Goal: Transaction & Acquisition: Purchase product/service

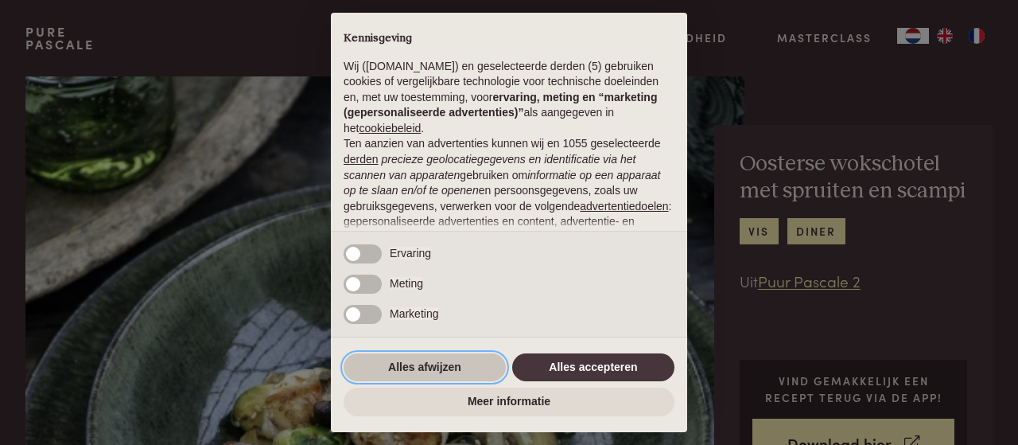
click at [471, 370] on button "Alles afwijzen" at bounding box center [425, 367] width 162 height 29
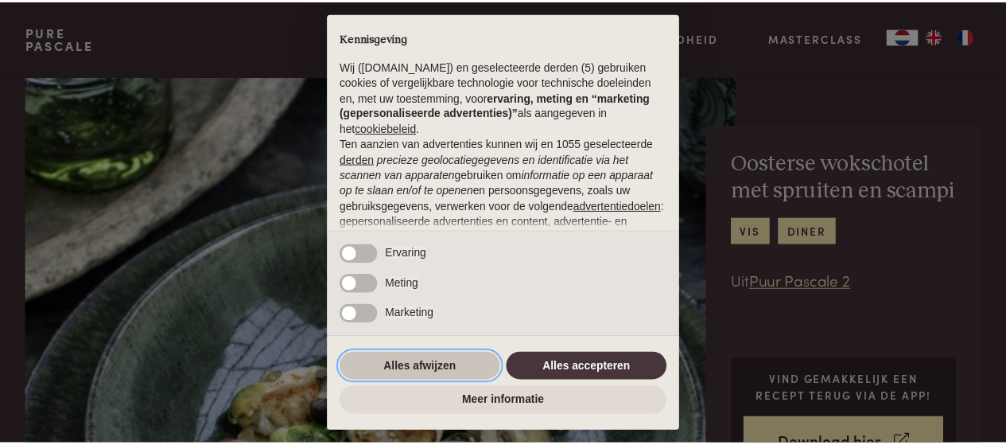
scroll to position [194, 0]
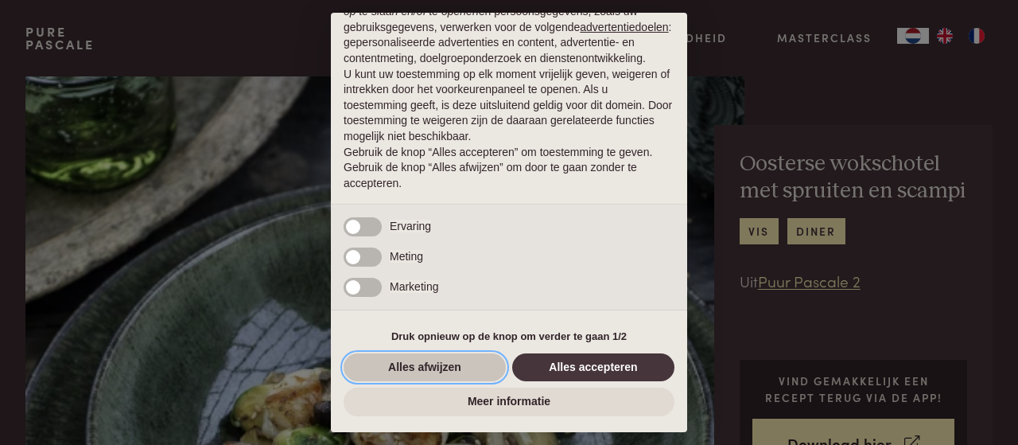
click at [462, 360] on button "Alles afwijzen" at bounding box center [425, 367] width 162 height 29
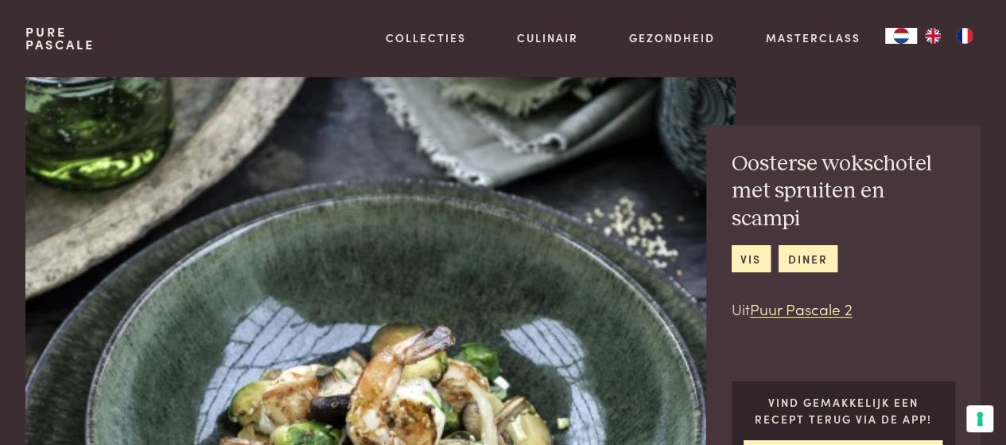
click at [929, 34] on img "EN" at bounding box center [933, 36] width 19 height 16
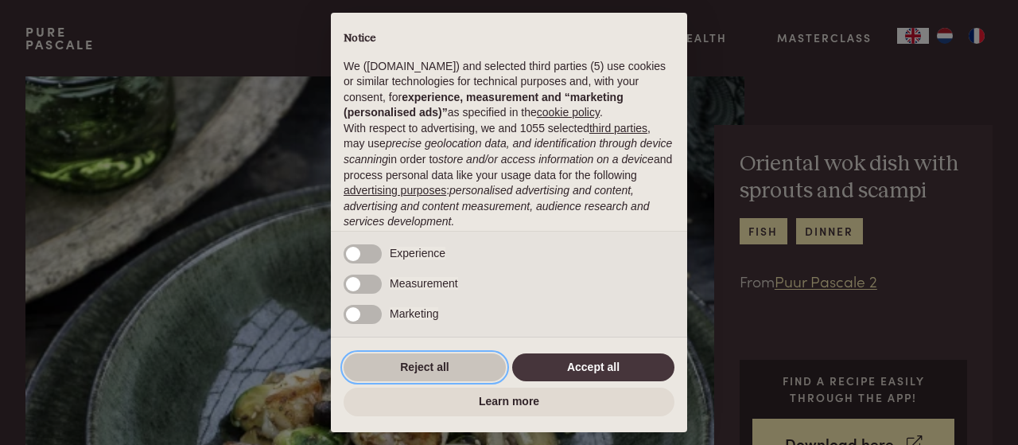
drag, startPoint x: 418, startPoint y: 370, endPoint x: 471, endPoint y: 352, distance: 56.1
click at [418, 369] on button "Reject all" at bounding box center [425, 367] width 162 height 29
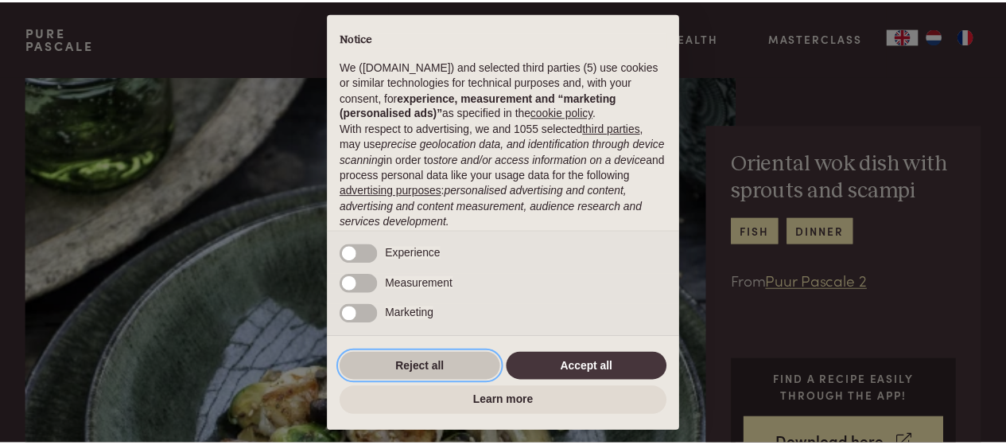
scroll to position [132, 0]
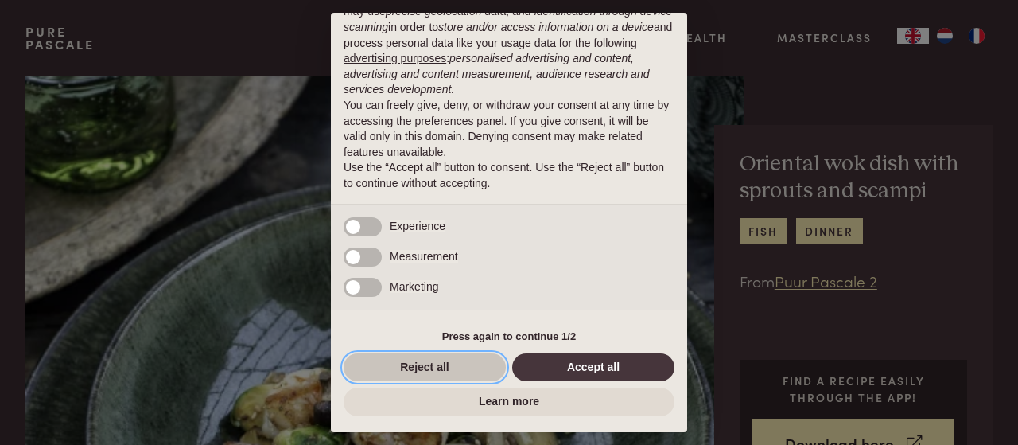
click at [458, 365] on button "Reject all" at bounding box center [425, 367] width 162 height 29
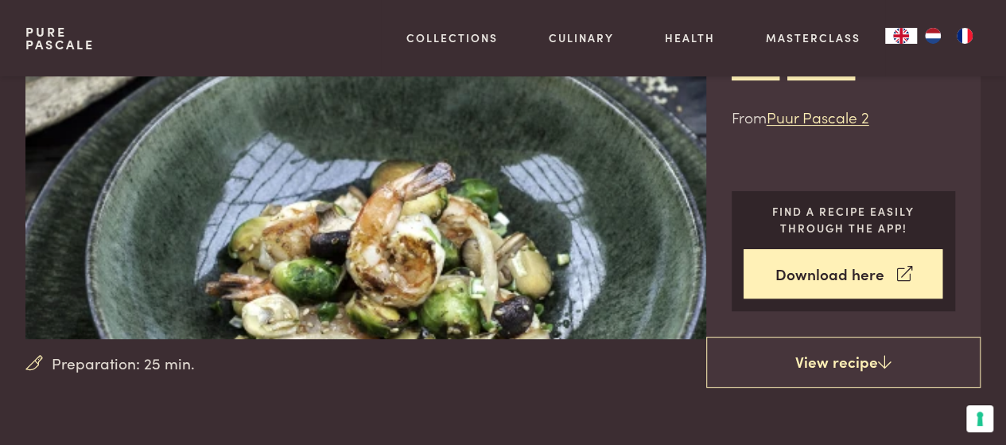
scroll to position [173, 0]
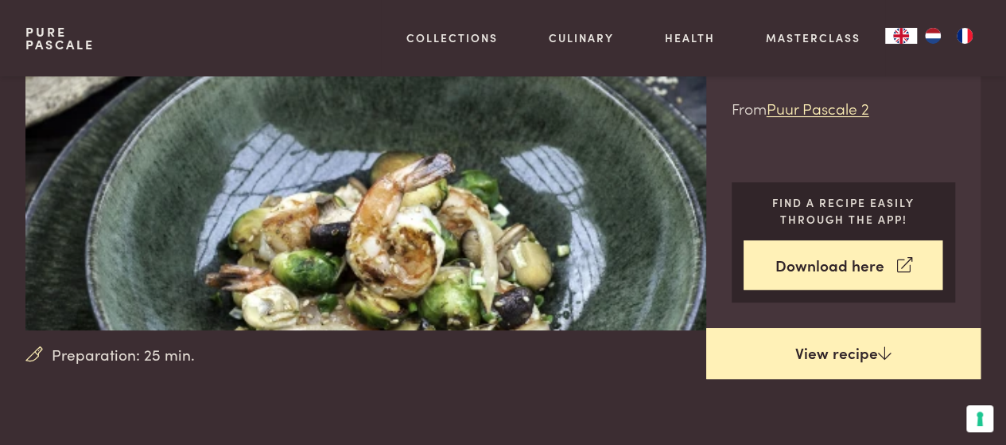
click at [866, 345] on link "View recipe" at bounding box center [843, 353] width 275 height 51
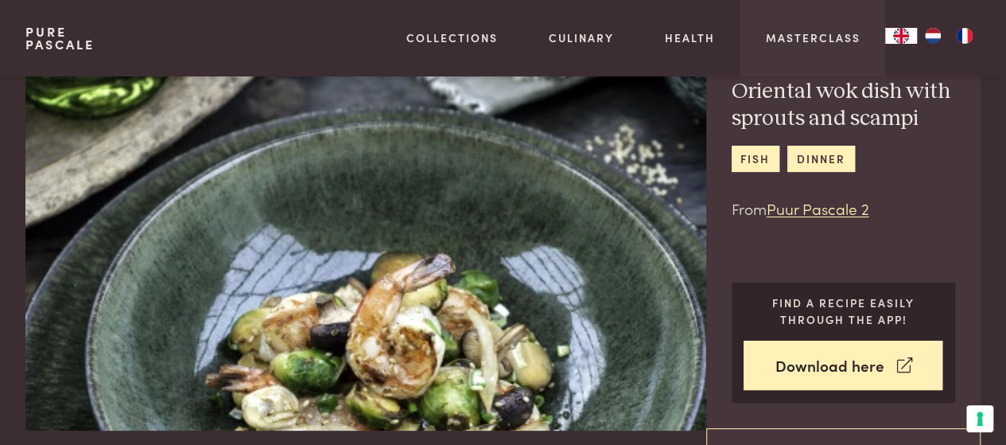
scroll to position [64, 0]
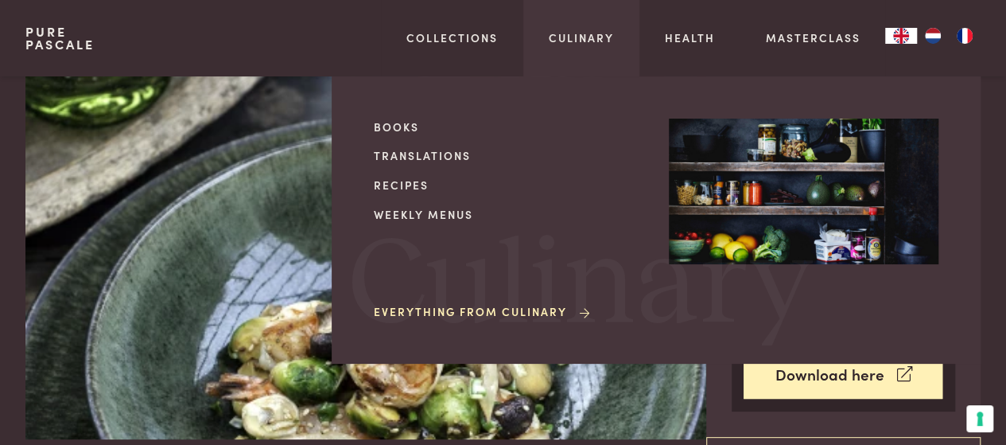
scroll to position [635, 0]
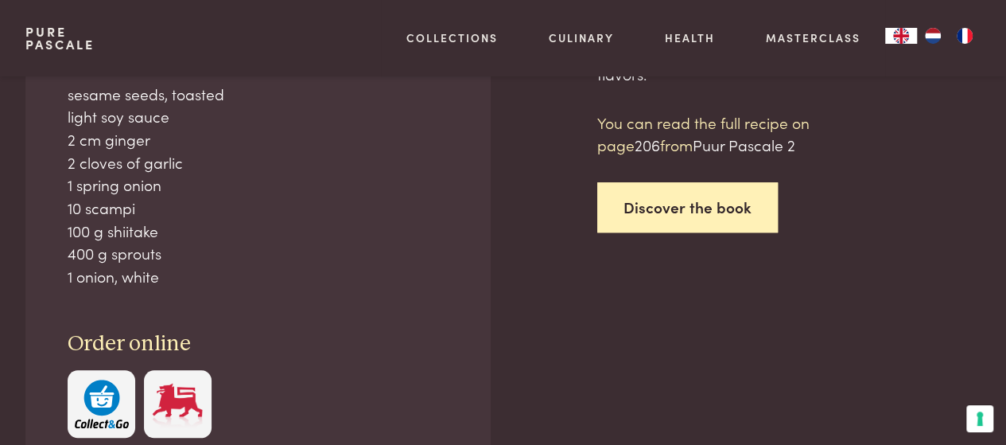
click at [650, 212] on link "Discover the book" at bounding box center [687, 207] width 181 height 50
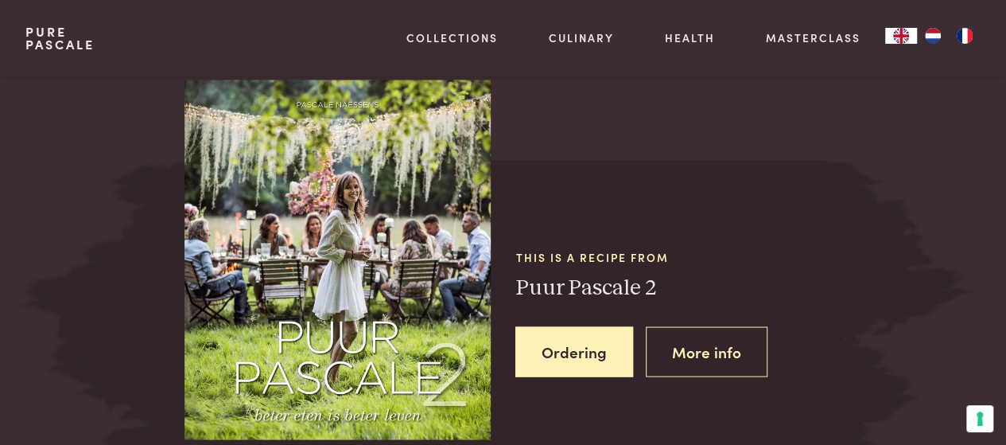
scroll to position [1391, 0]
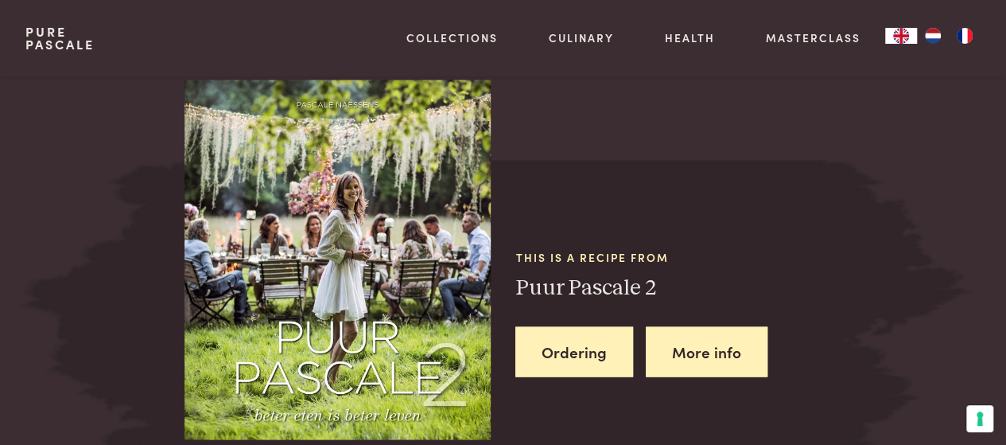
click at [723, 356] on link "More info" at bounding box center [707, 351] width 122 height 50
